Goal: Information Seeking & Learning: Learn about a topic

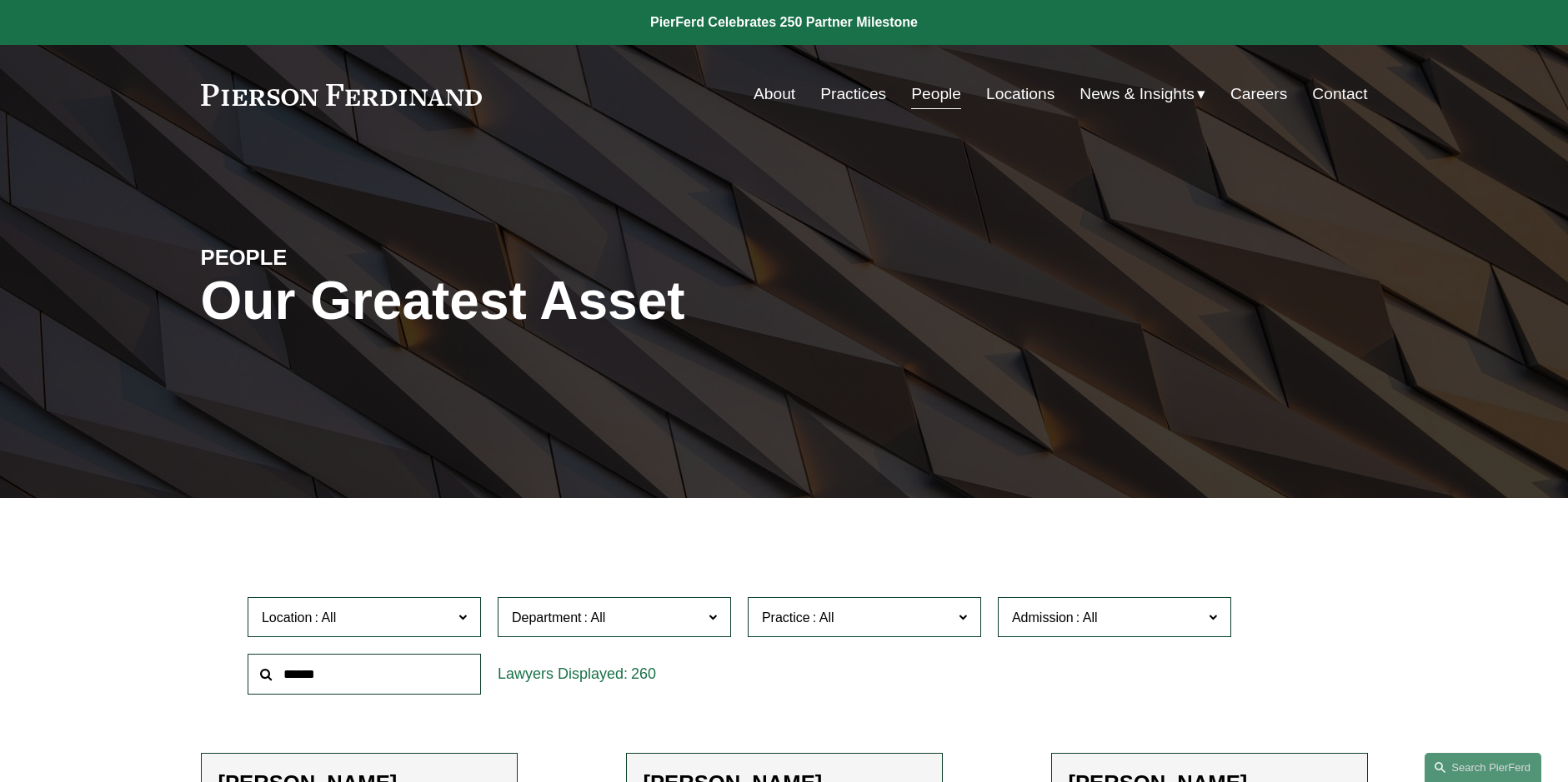
scroll to position [83, 0]
click at [0, 0] on link "Boston" at bounding box center [0, 0] width 0 height 0
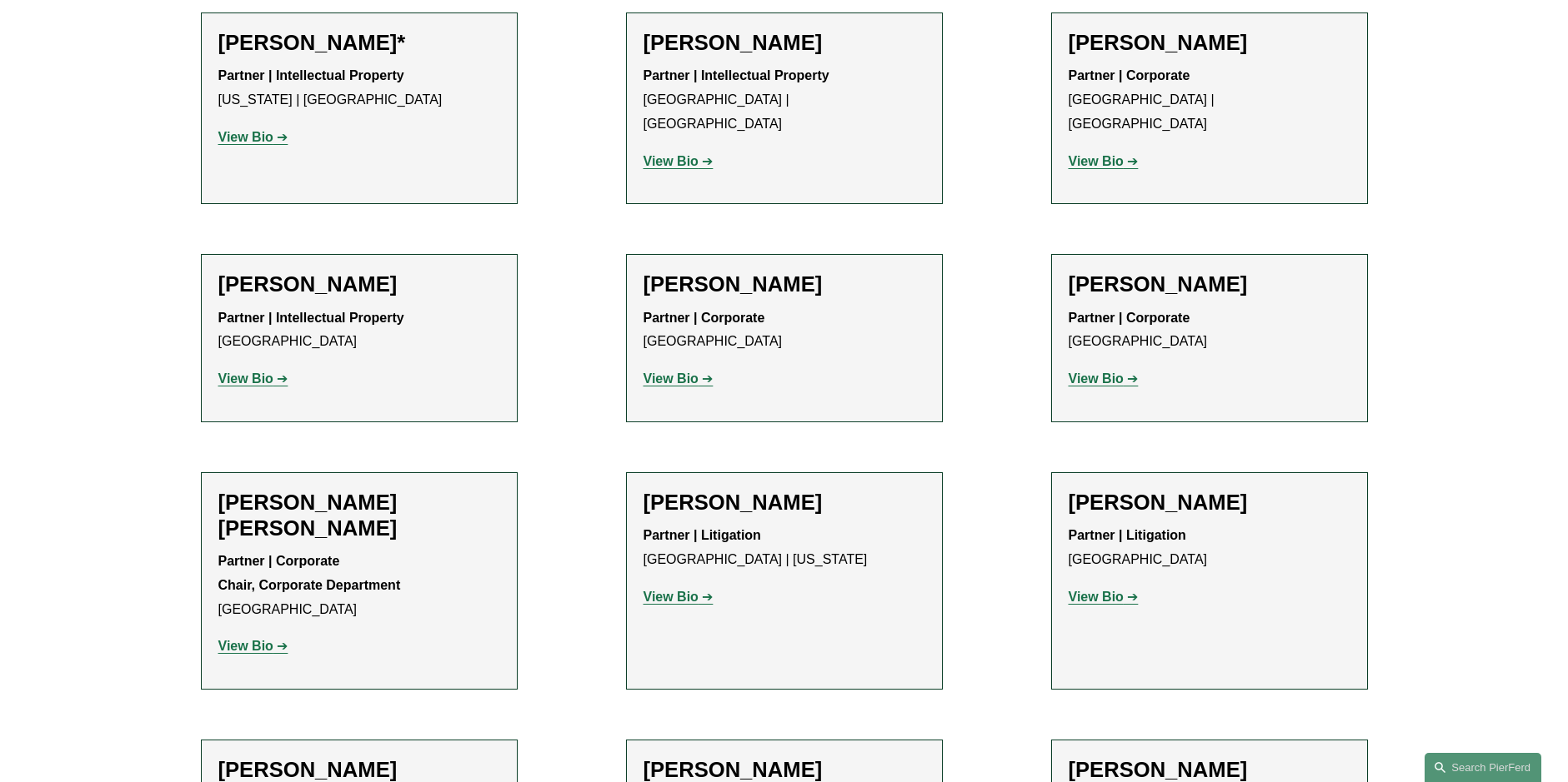
scroll to position [748, 0]
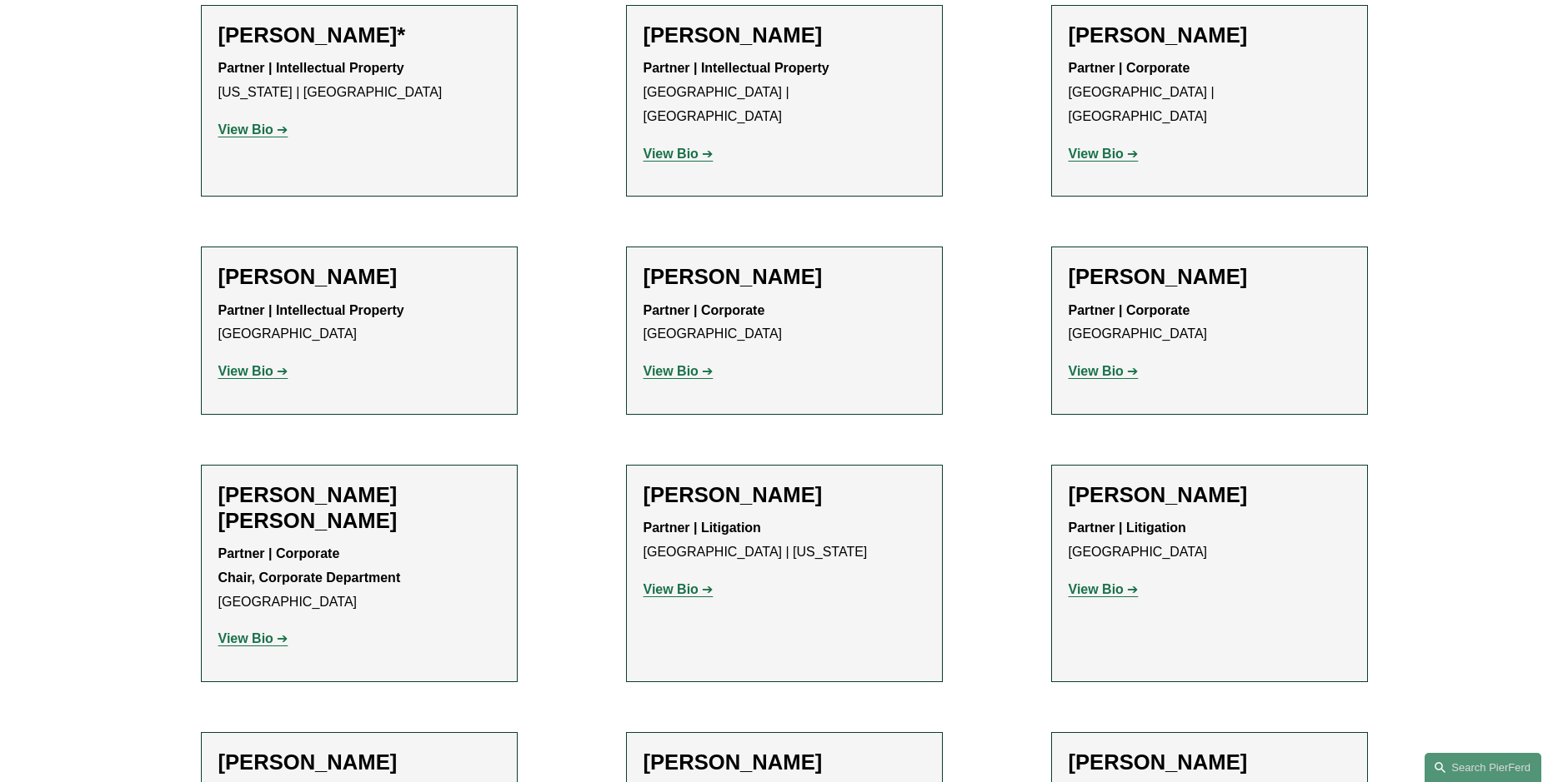
click at [1098, 583] on strong "View Bio" at bounding box center [1096, 589] width 55 height 14
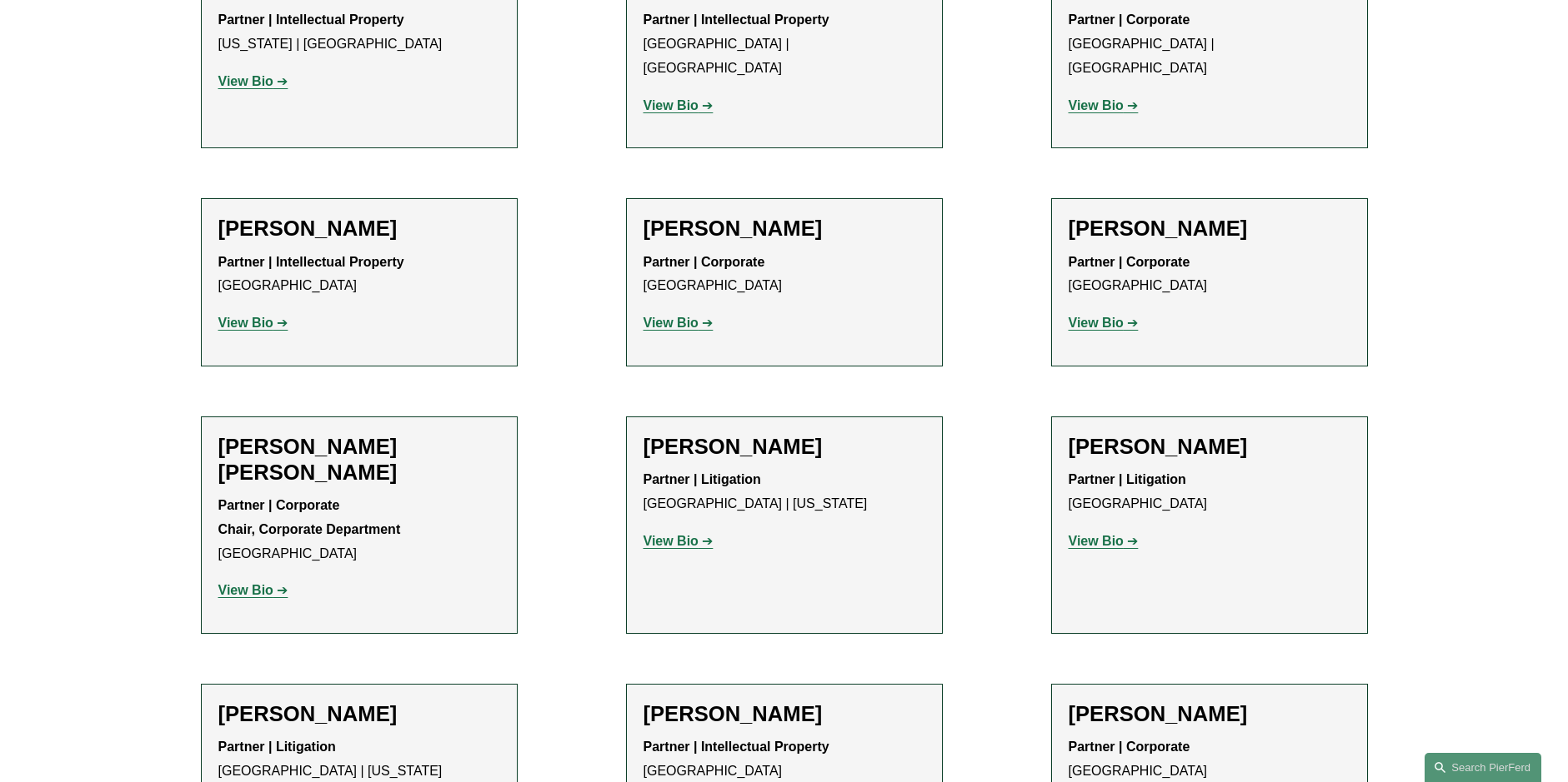
scroll to position [915, 0]
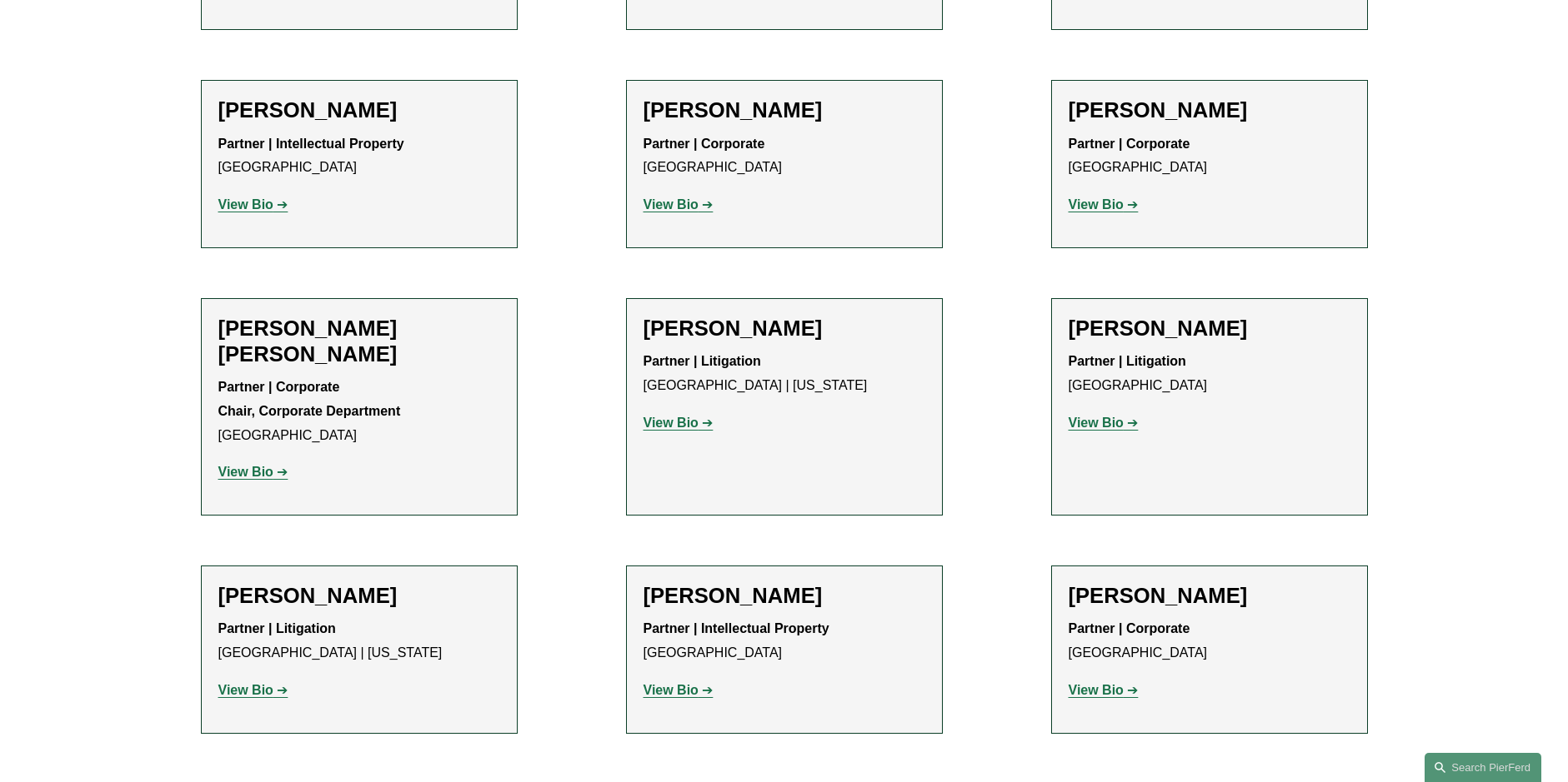
click at [662, 416] on strong "View Bio" at bounding box center [671, 422] width 55 height 14
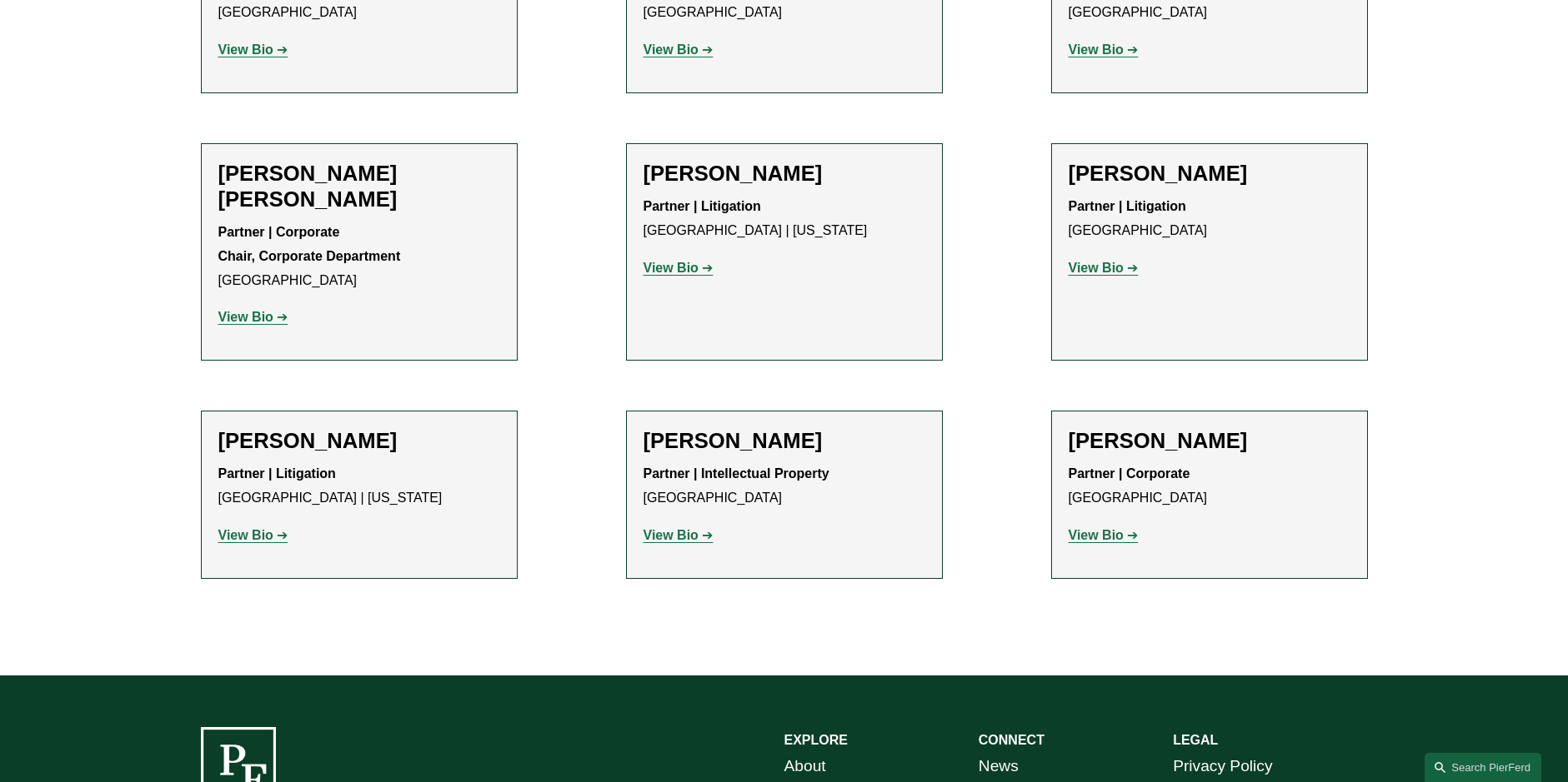
scroll to position [1082, 0]
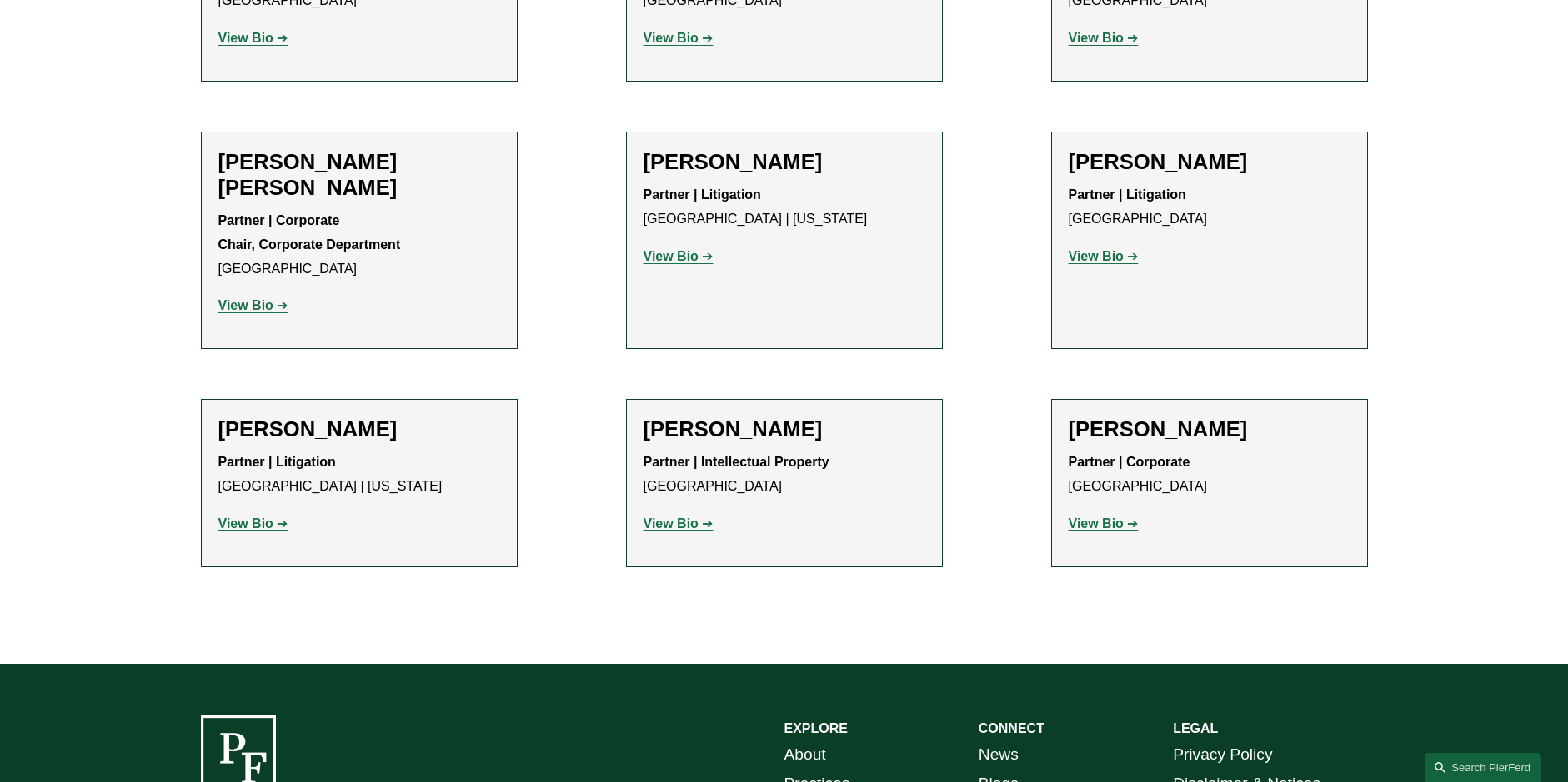
drag, startPoint x: 261, startPoint y: 476, endPoint x: 271, endPoint y: 469, distance: 12.2
click at [261, 517] on strong "View Bio" at bounding box center [246, 523] width 55 height 14
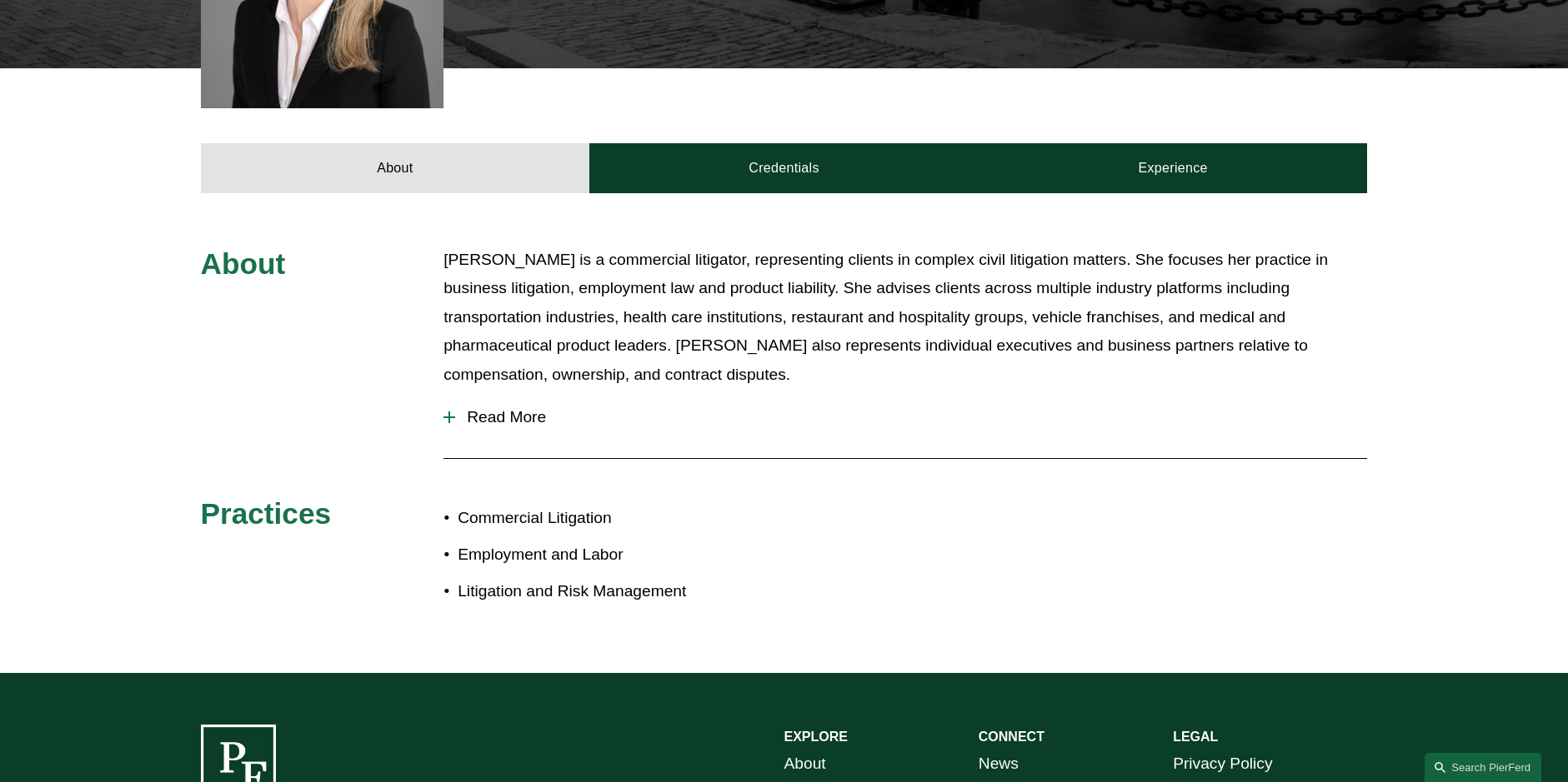
scroll to position [583, 0]
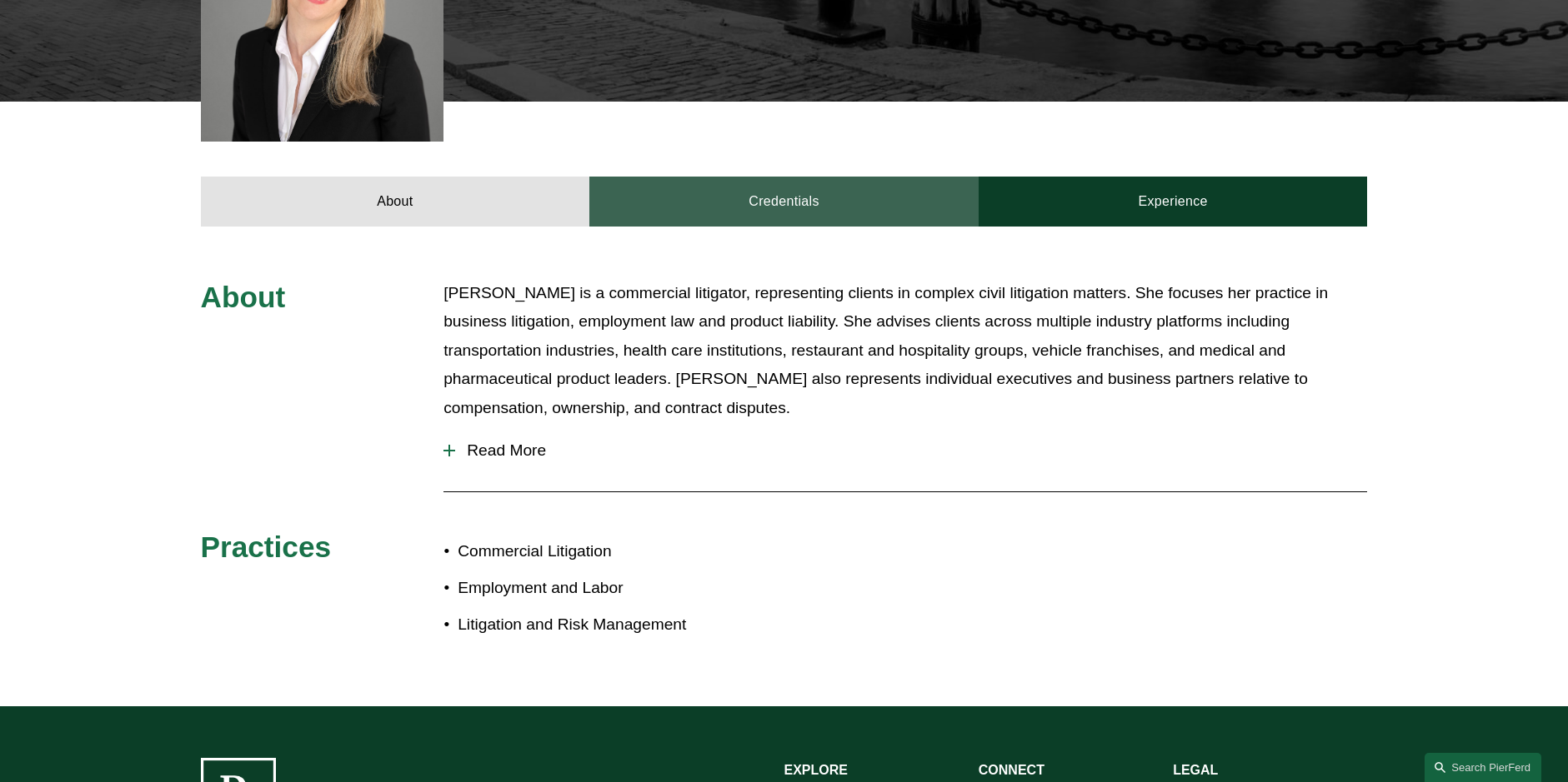
click at [792, 179] on link "Credentials" at bounding box center [784, 202] width 389 height 50
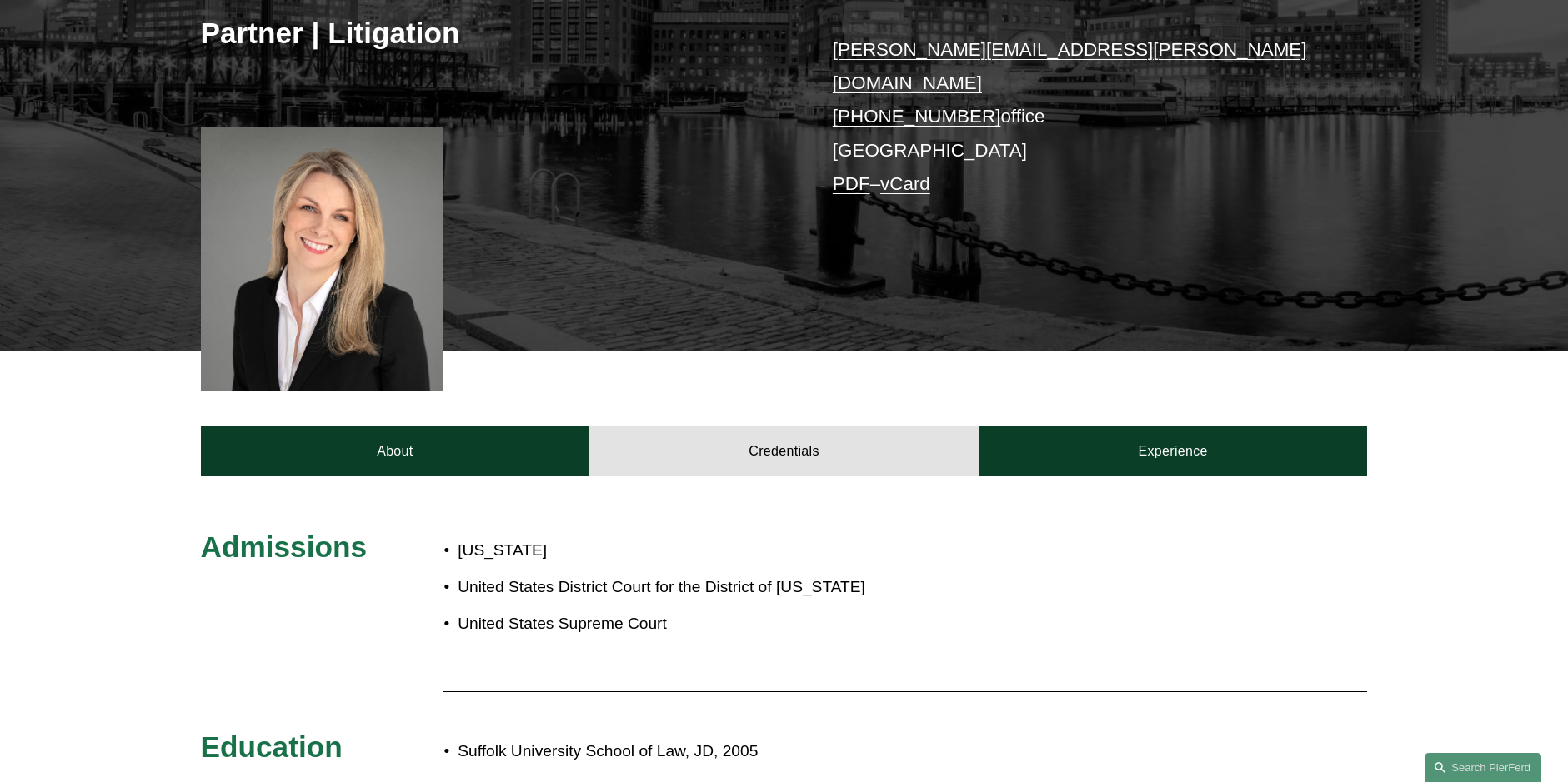
scroll to position [0, 0]
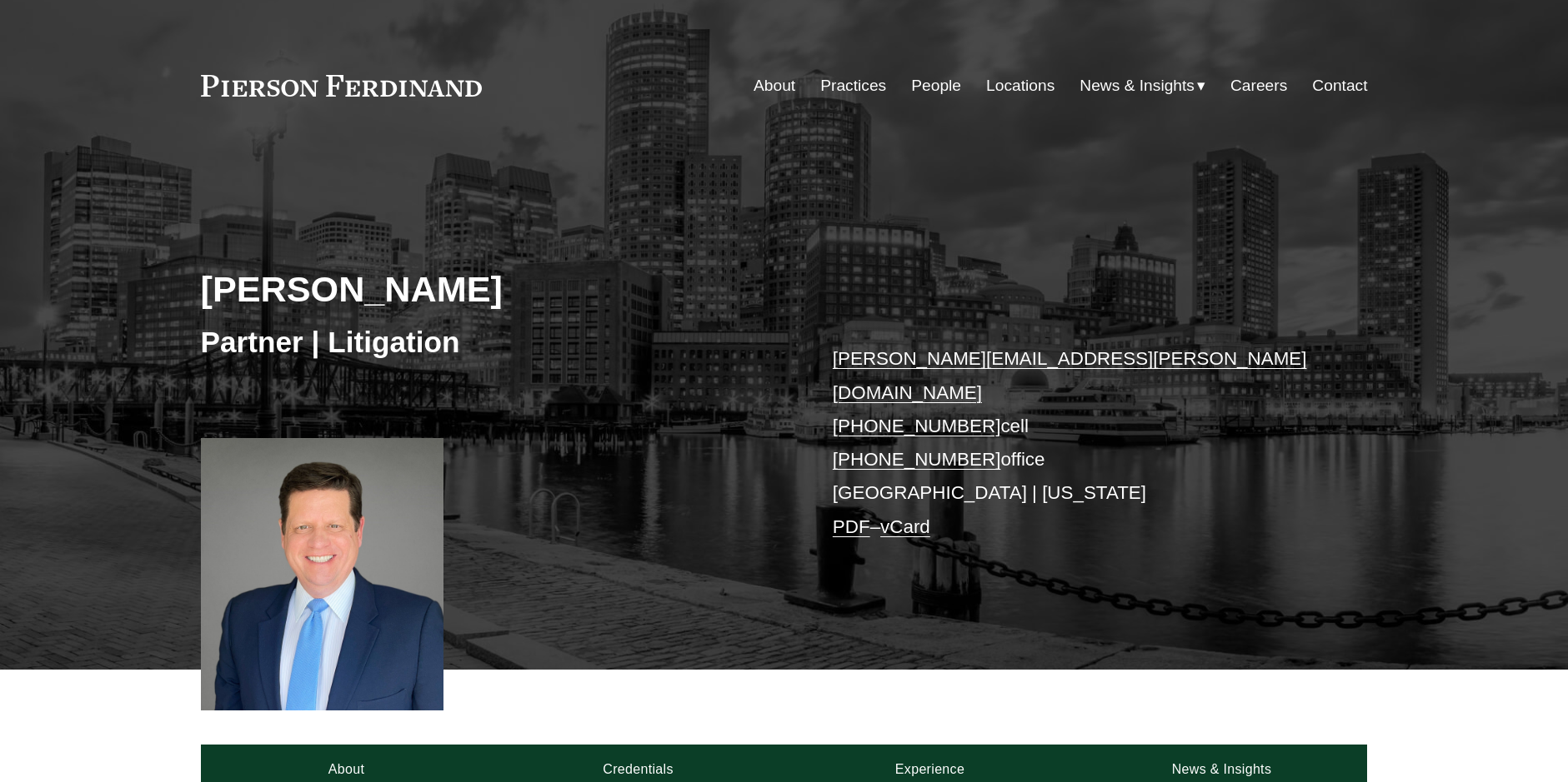
scroll to position [416, 0]
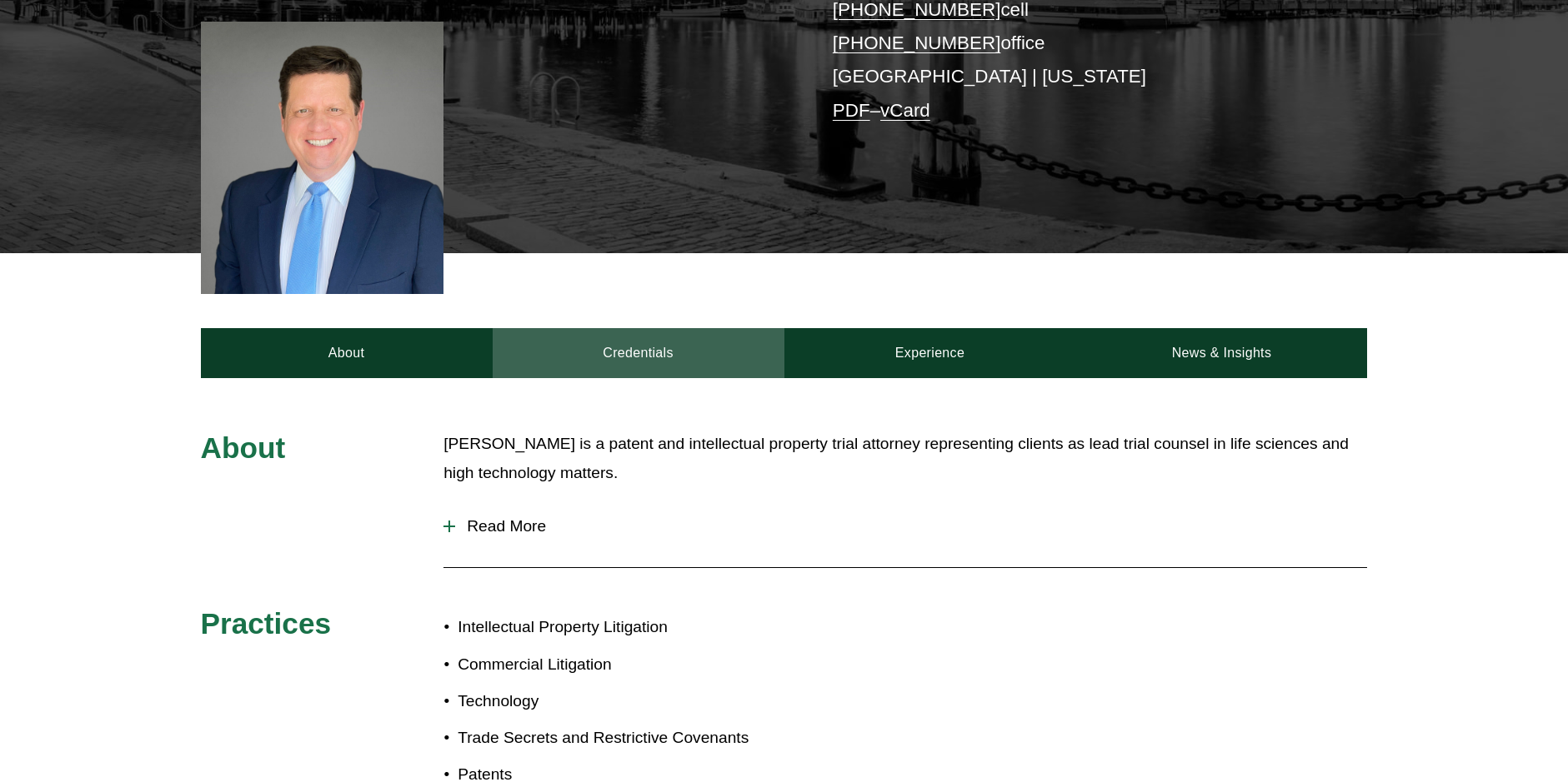
click at [666, 328] on link "Credentials" at bounding box center [638, 353] width 291 height 50
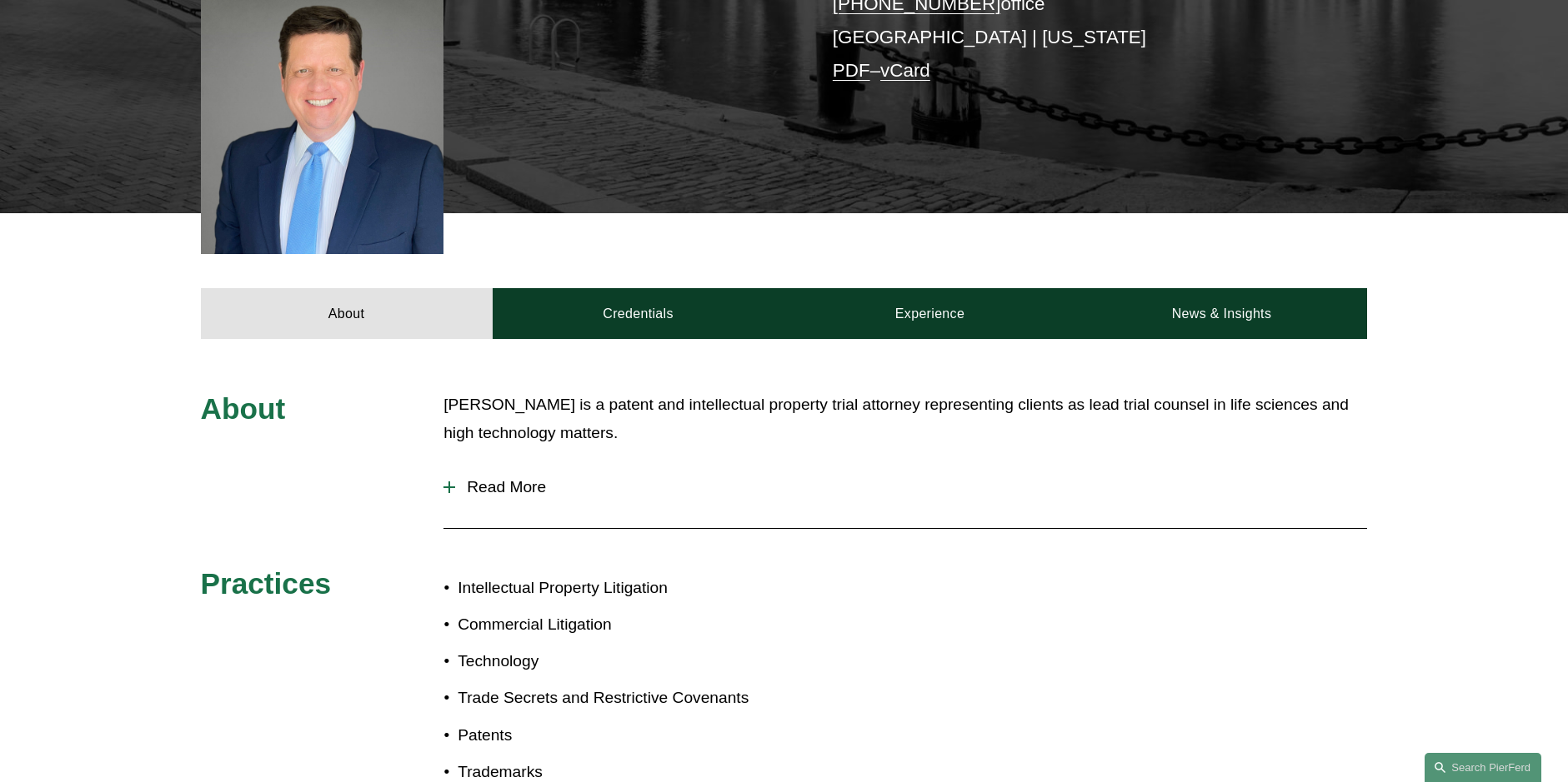
scroll to position [500, 0]
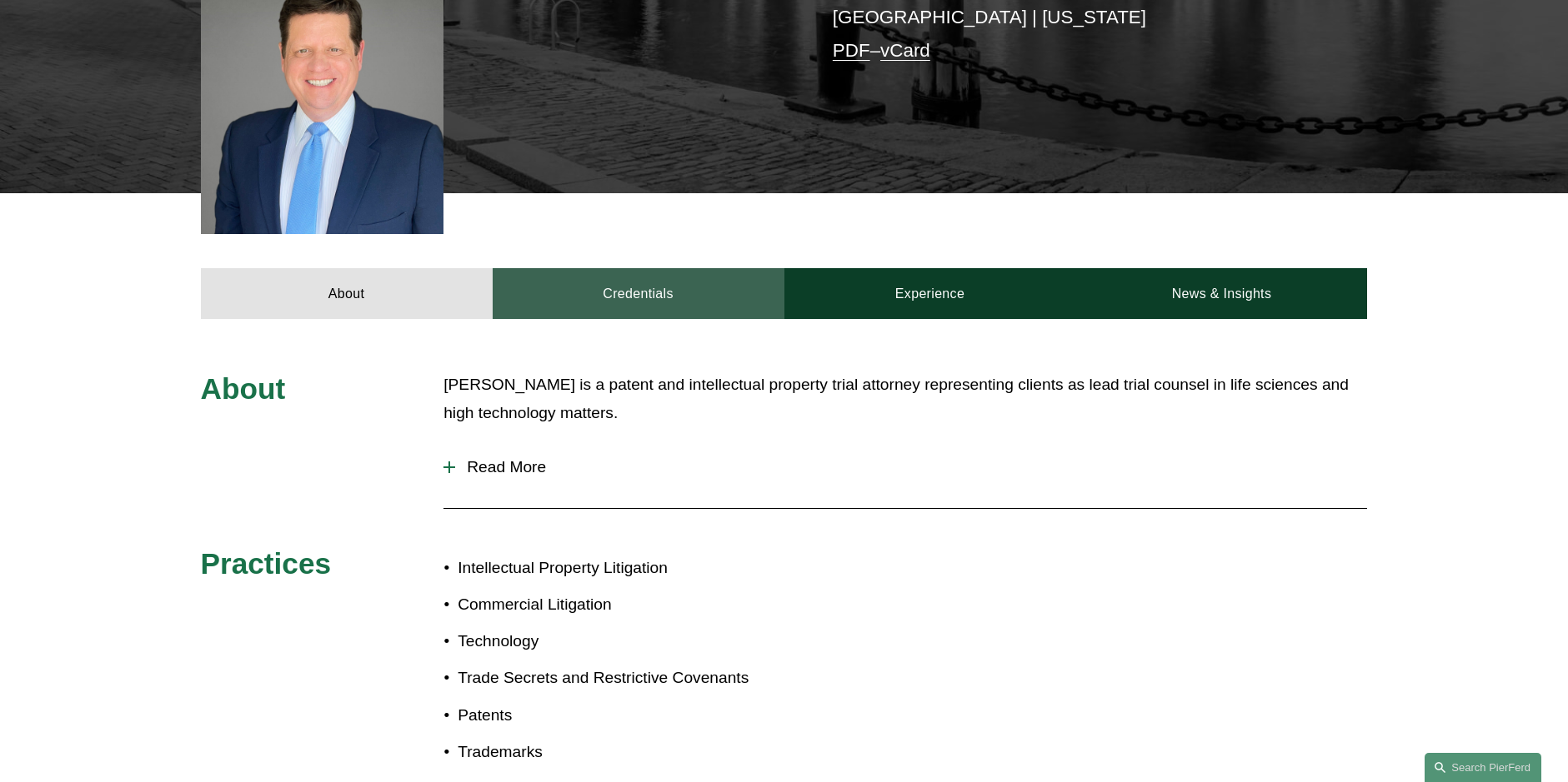
click at [660, 268] on link "Credentials" at bounding box center [638, 293] width 291 height 50
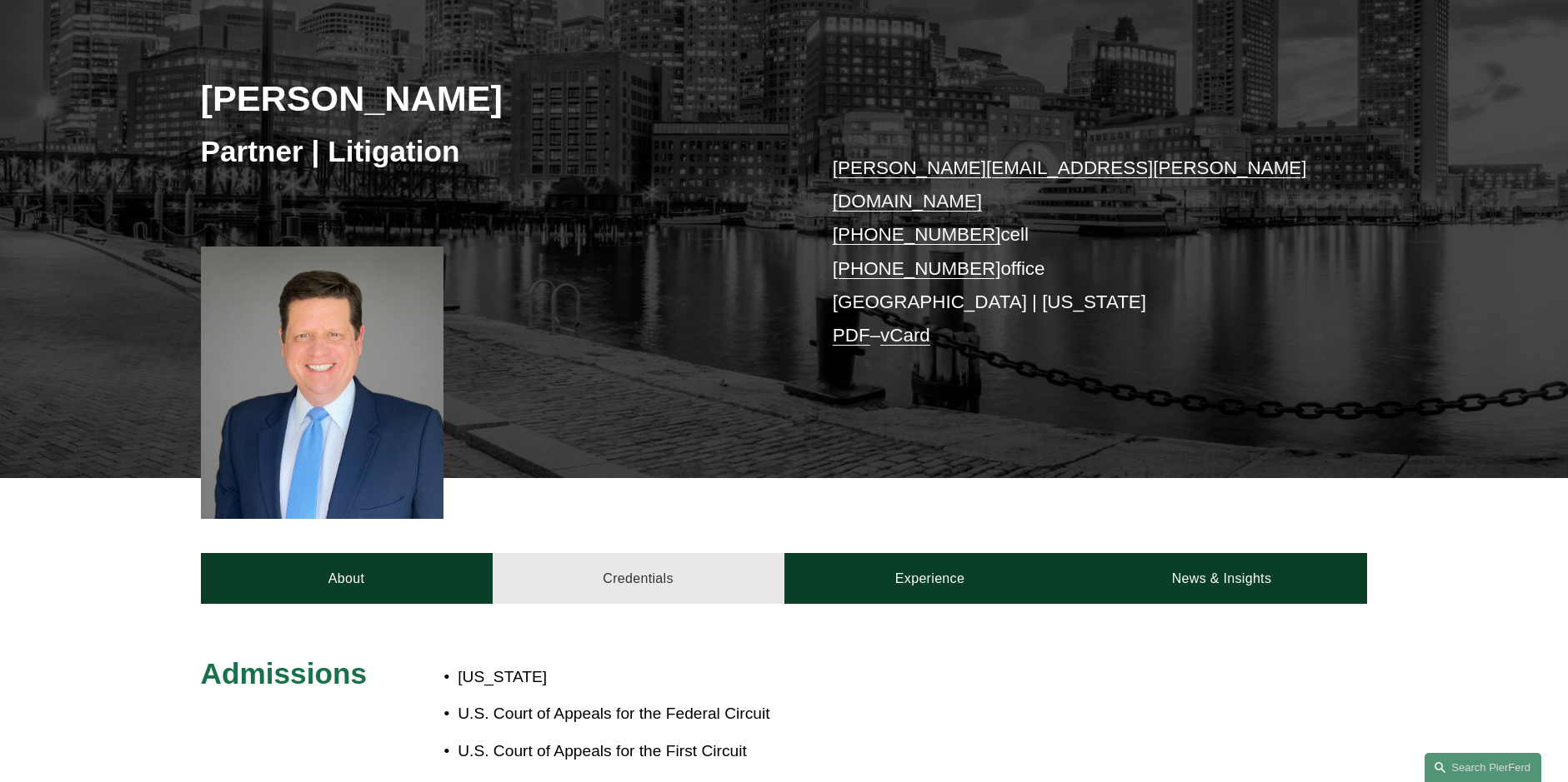
scroll to position [167, 0]
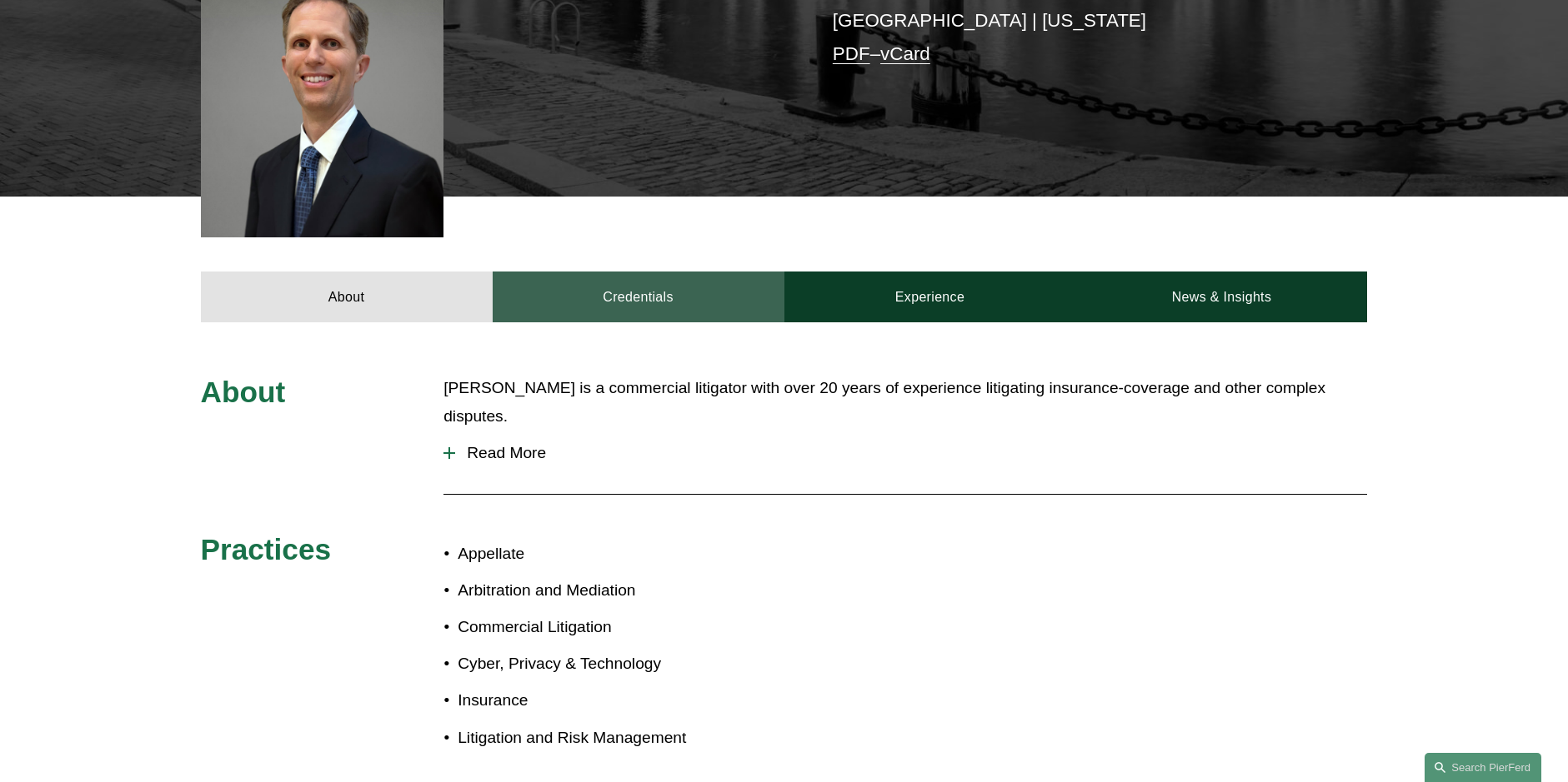
scroll to position [500, 0]
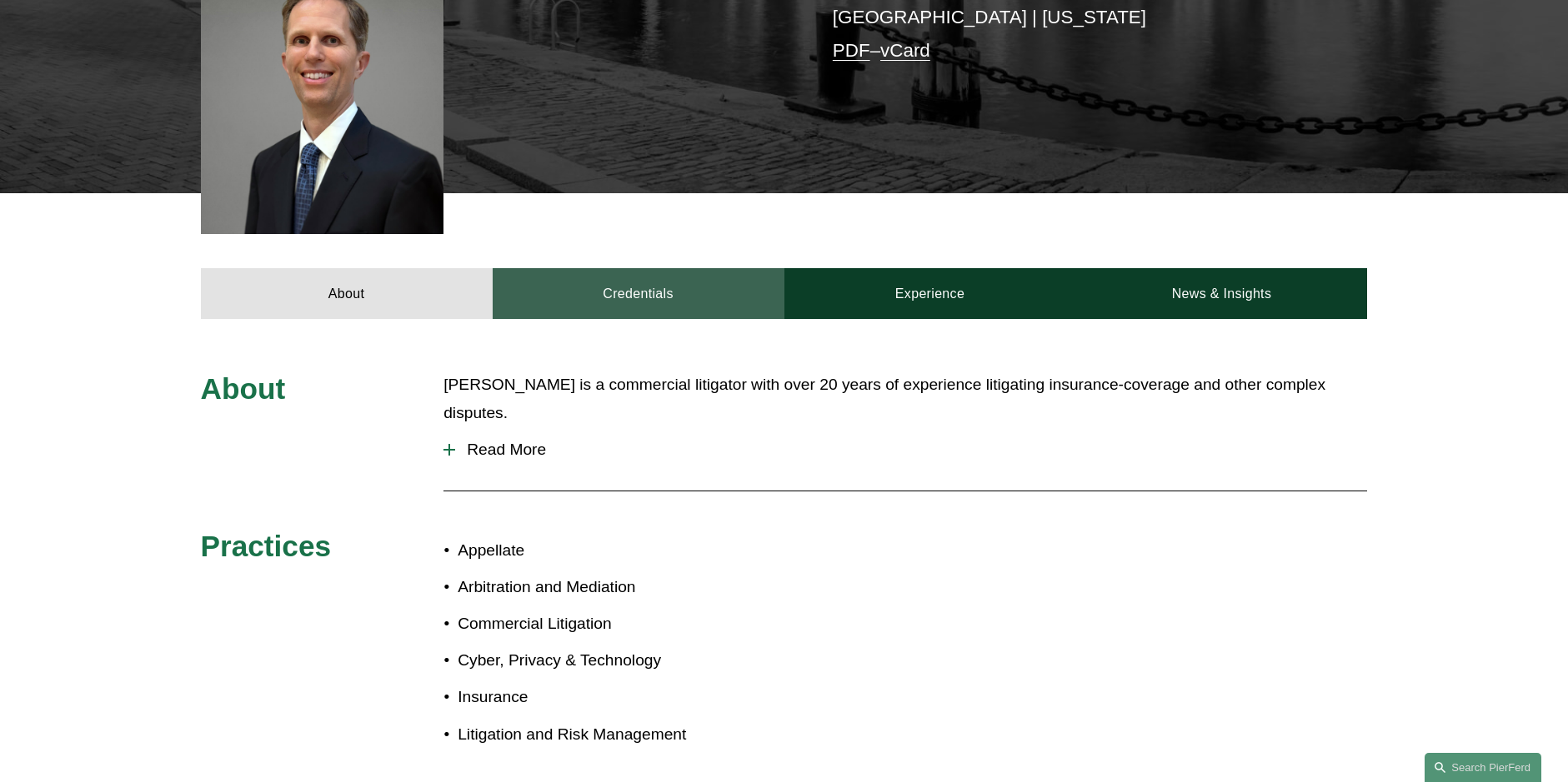
click at [639, 275] on link "Credentials" at bounding box center [638, 293] width 291 height 50
